Goal: Transaction & Acquisition: Purchase product/service

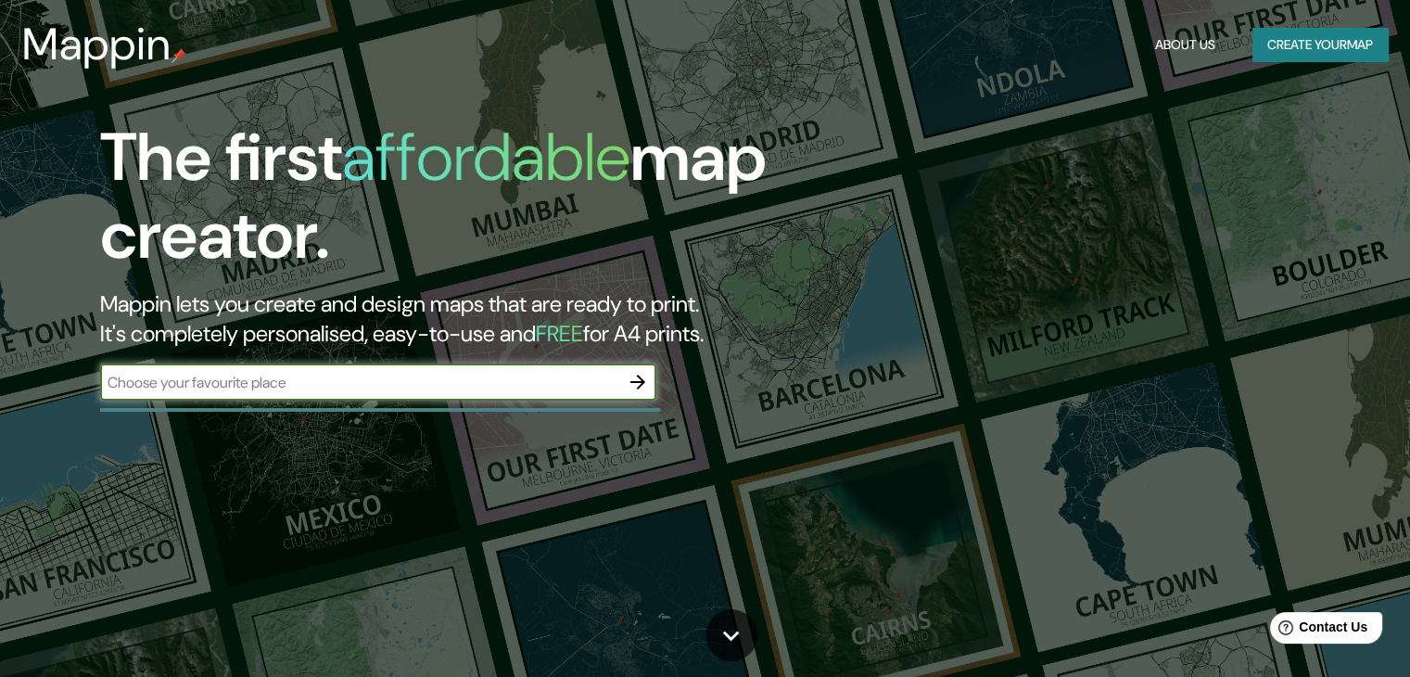
click at [640, 372] on icon "button" at bounding box center [638, 382] width 22 height 22
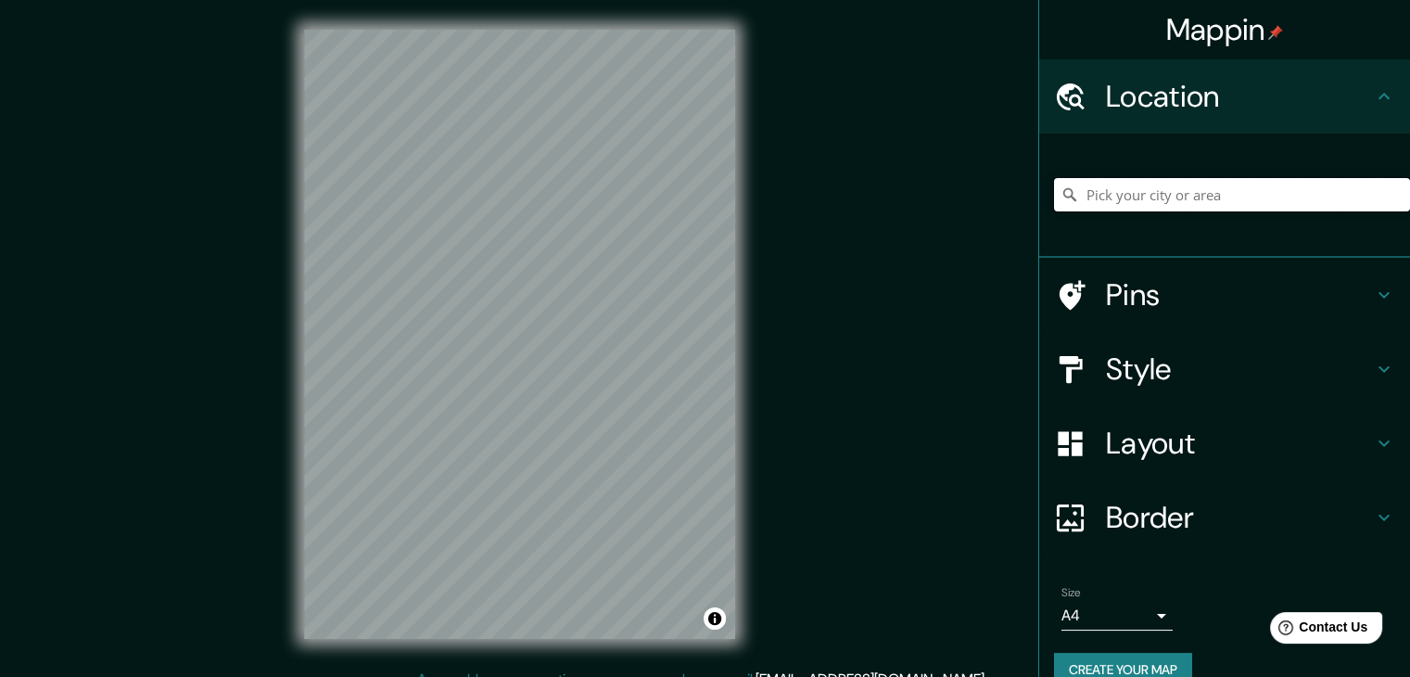
drag, startPoint x: 1161, startPoint y: 201, endPoint x: 1158, endPoint y: 215, distance: 14.4
click at [1160, 209] on input "Pick your city or area" at bounding box center [1232, 194] width 356 height 33
type input "[GEOGRAPHIC_DATA], [GEOGRAPHIC_DATA], [GEOGRAPHIC_DATA]"
click at [1148, 366] on h4 "Style" at bounding box center [1239, 368] width 267 height 37
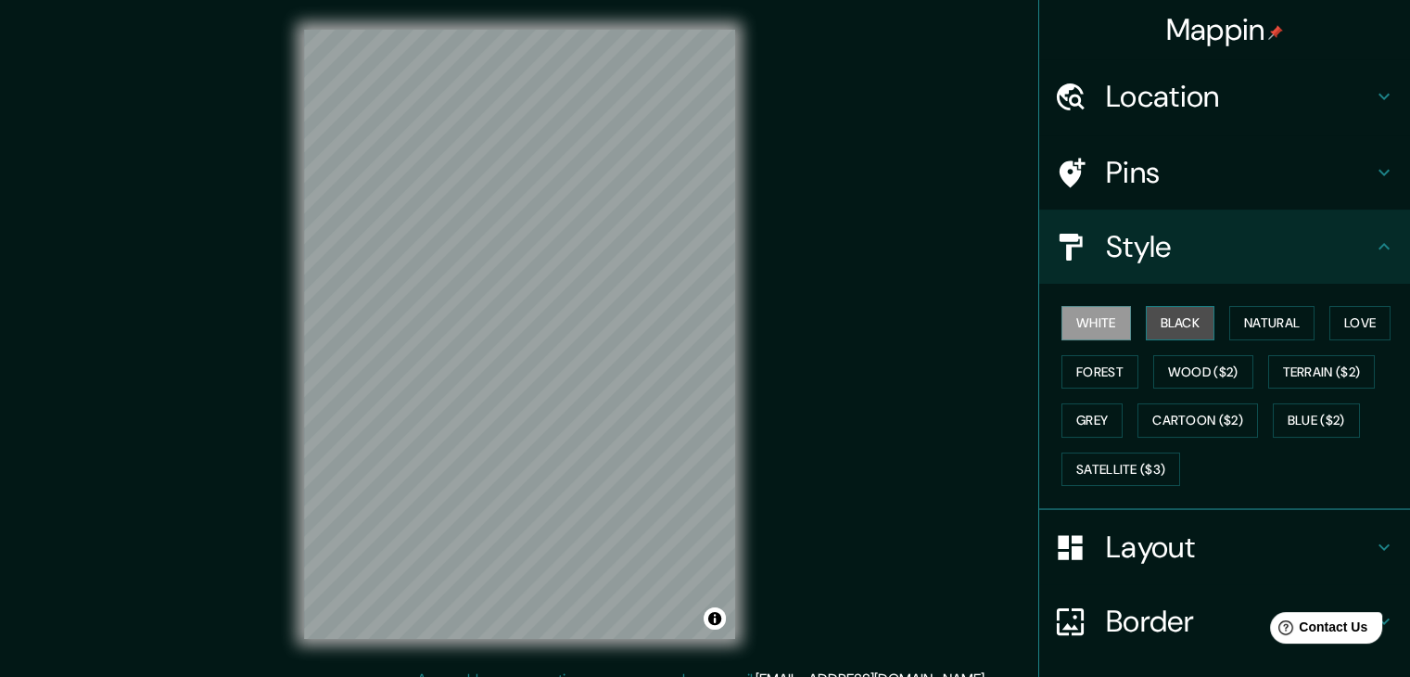
click at [1160, 332] on button "Black" at bounding box center [1181, 323] width 70 height 34
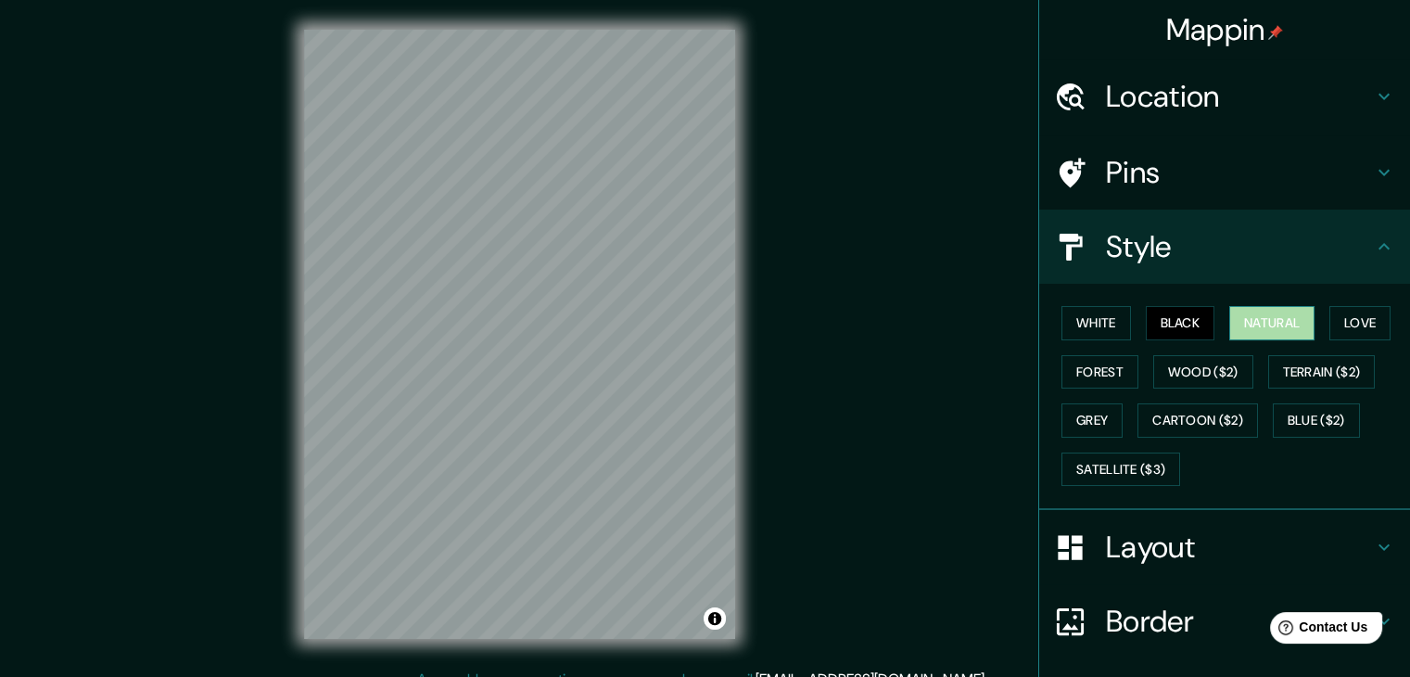
click at [1272, 320] on button "Natural" at bounding box center [1271, 323] width 85 height 34
click at [1294, 375] on button "Terrain ($2)" at bounding box center [1322, 372] width 108 height 34
click at [1294, 323] on button "Natural" at bounding box center [1271, 323] width 85 height 34
click at [1200, 319] on button "Black" at bounding box center [1181, 323] width 70 height 34
click at [1085, 323] on button "White" at bounding box center [1096, 323] width 70 height 34
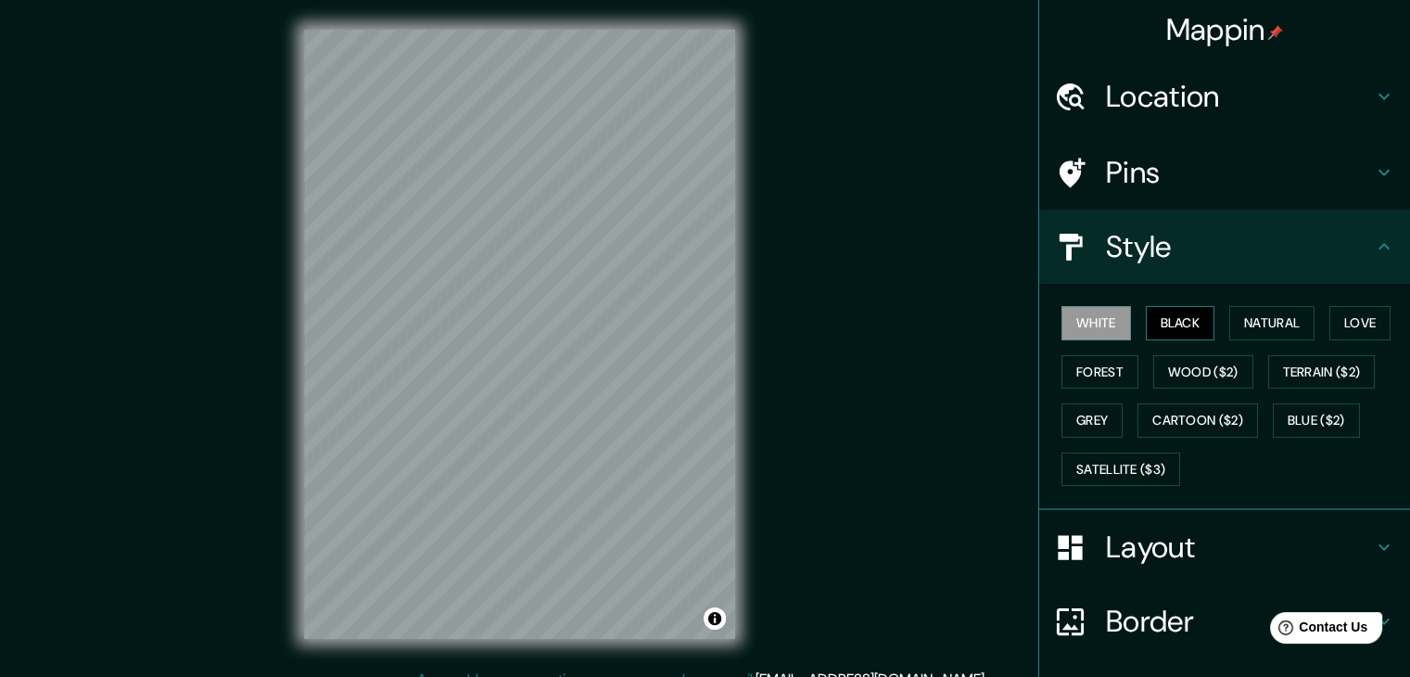
click at [1163, 319] on button "Black" at bounding box center [1181, 323] width 70 height 34
click at [1234, 333] on button "Natural" at bounding box center [1271, 323] width 85 height 34
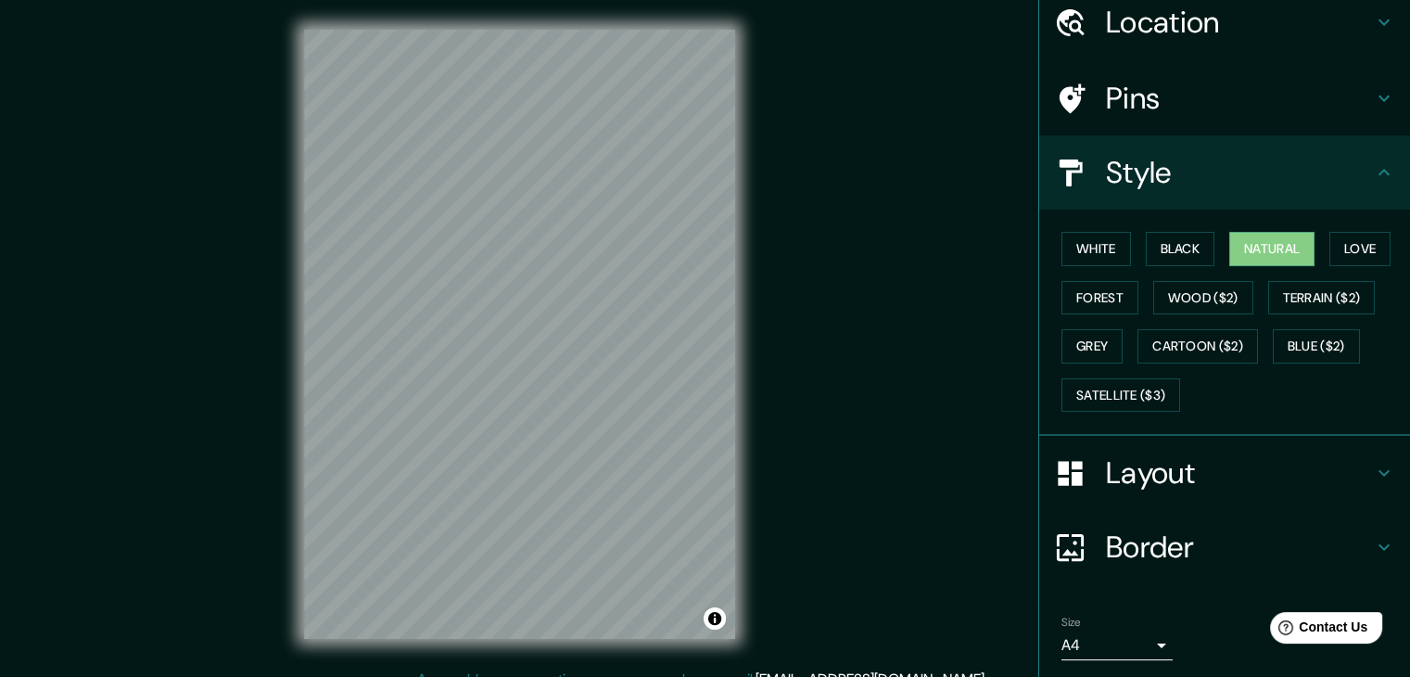
scroll to position [133, 0]
